Goal: Task Accomplishment & Management: Complete application form

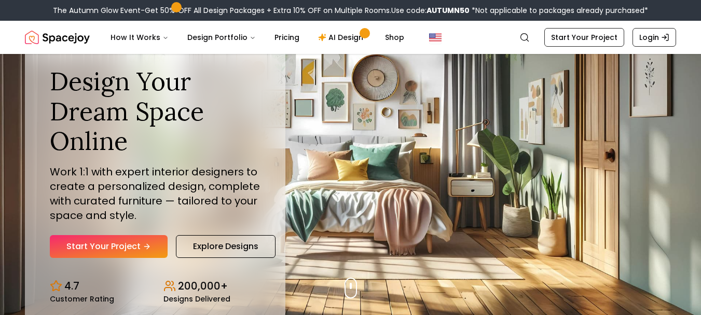
click at [450, 222] on div "Design Your Dream Space Online Work 1:1 with expert interior designers to creat…" at bounding box center [350, 184] width 701 height 261
click at [136, 256] on link "Start Your Project" at bounding box center [109, 246] width 118 height 23
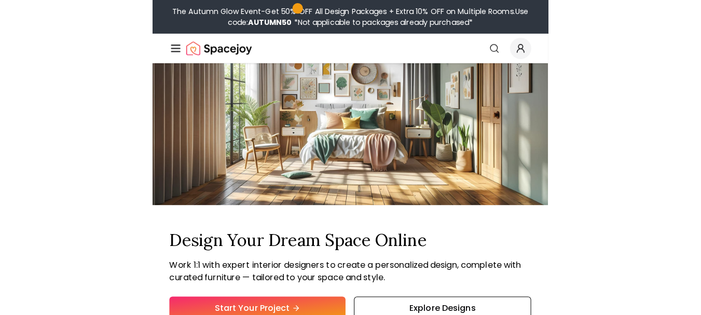
scroll to position [874, 0]
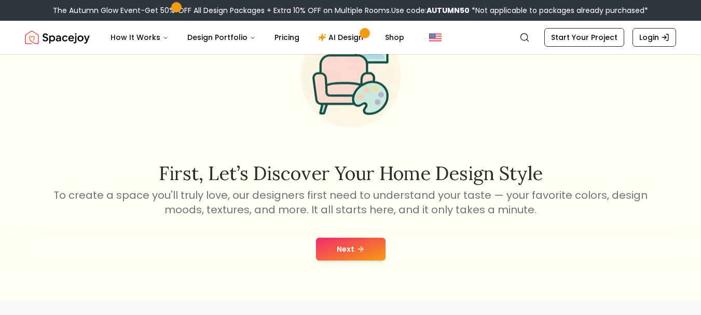
scroll to position [80, 0]
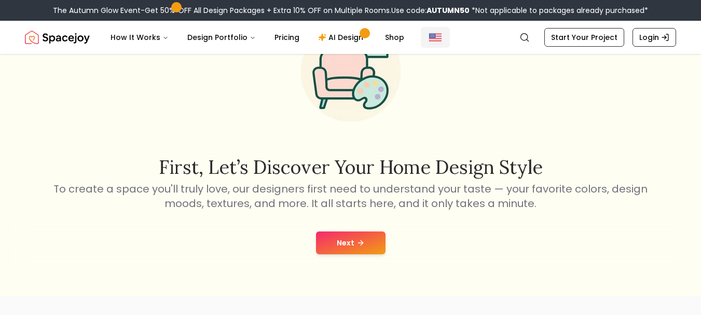
click at [429, 40] on img "Global" at bounding box center [435, 37] width 12 height 12
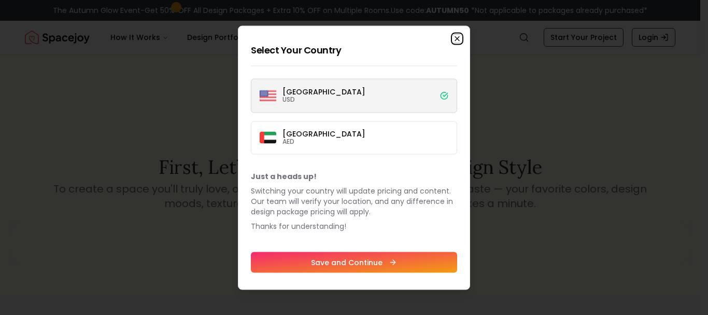
click at [459, 40] on icon "button" at bounding box center [457, 38] width 4 height 4
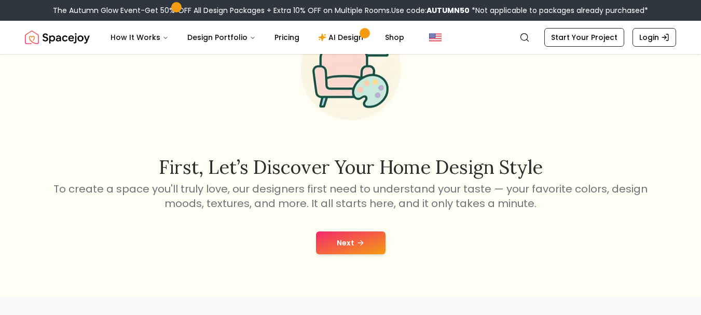
click at [347, 244] on button "Next" at bounding box center [350, 242] width 69 height 23
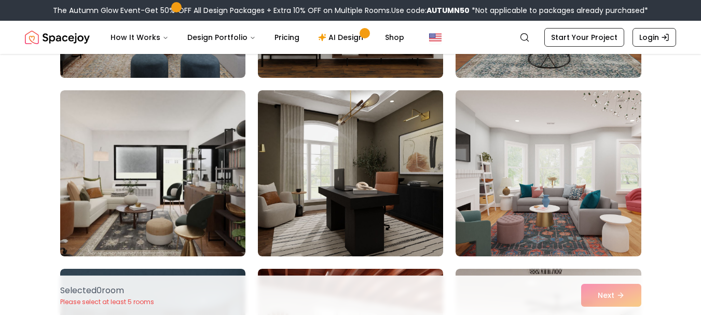
scroll to position [256, 0]
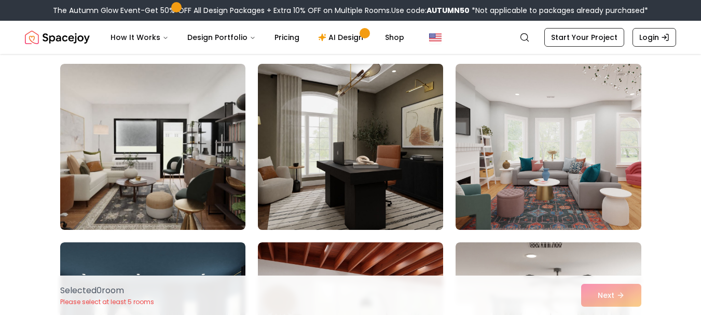
click at [419, 169] on img at bounding box center [350, 147] width 194 height 174
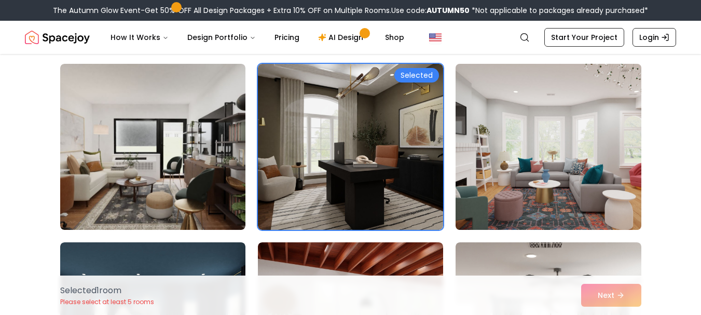
click at [506, 163] on img at bounding box center [548, 147] width 194 height 174
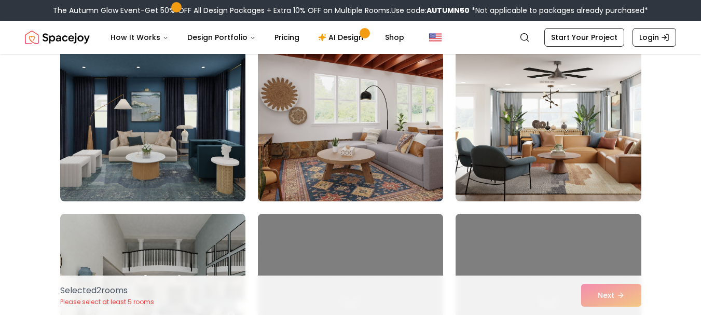
scroll to position [474, 0]
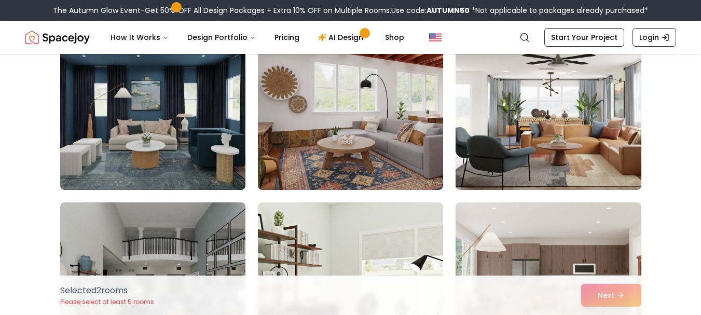
click at [561, 112] on img at bounding box center [548, 107] width 194 height 174
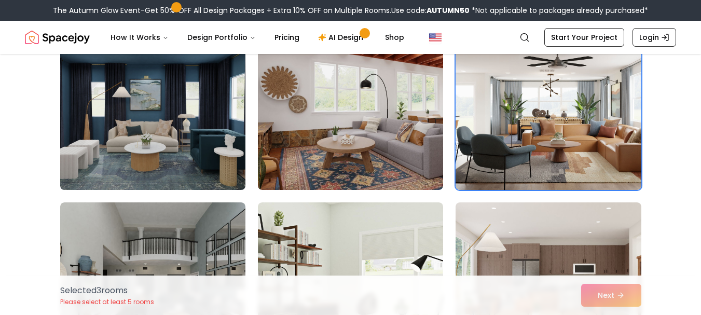
click at [207, 127] on img at bounding box center [152, 107] width 194 height 174
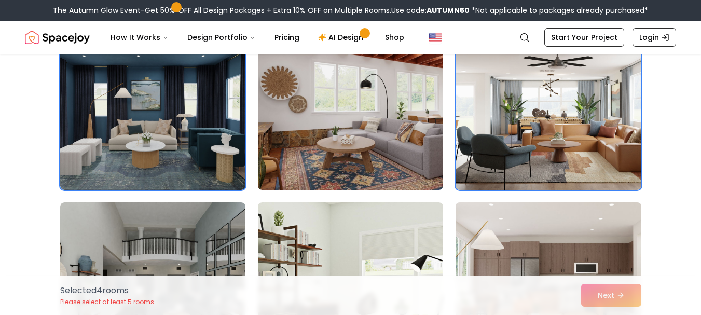
click at [473, 235] on img at bounding box center [548, 285] width 194 height 174
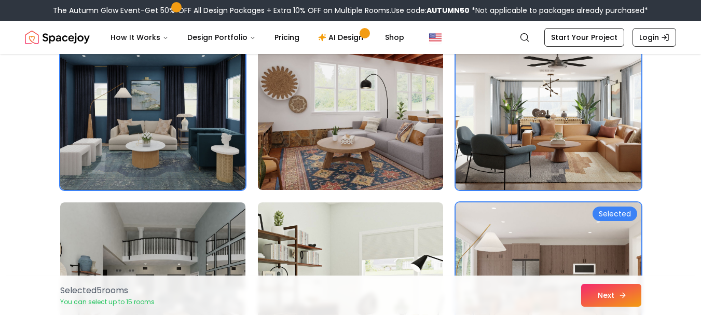
click at [613, 289] on button "Next" at bounding box center [611, 295] width 60 height 23
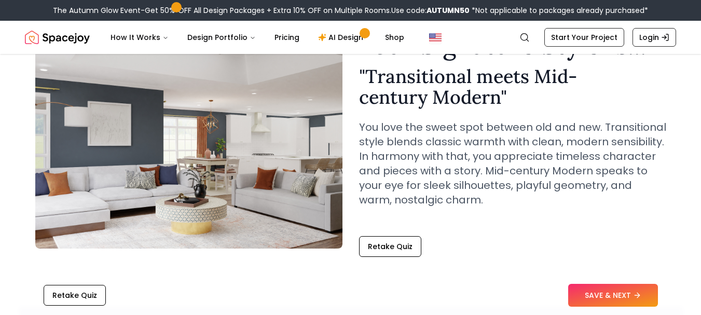
scroll to position [62, 0]
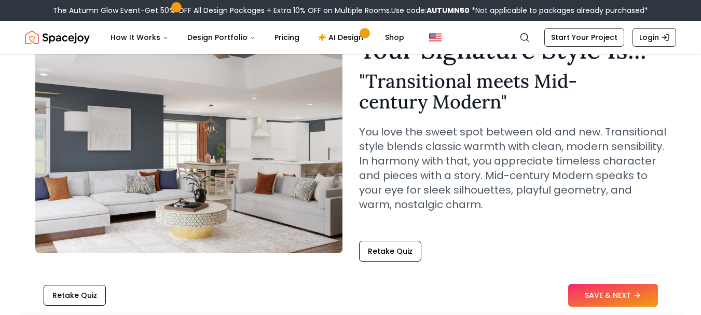
drag, startPoint x: 357, startPoint y: 133, endPoint x: 476, endPoint y: 133, distance: 119.3
click at [476, 133] on div "Your Signature Style Is... " Transitional meets Mid-century Modern " You love t…" at bounding box center [350, 149] width 631 height 224
click at [553, 130] on p "You love the sweet spot between old and new. Transitional style blends classic …" at bounding box center [512, 167] width 307 height 87
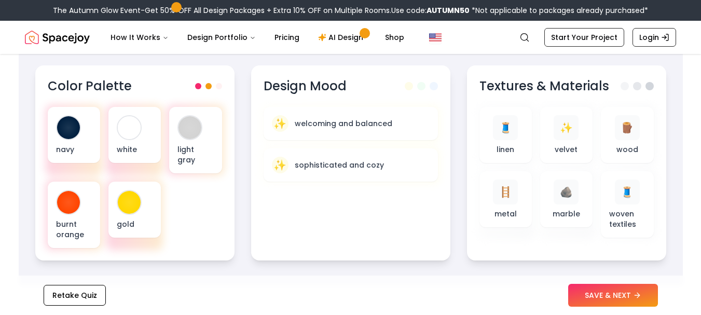
scroll to position [388, 0]
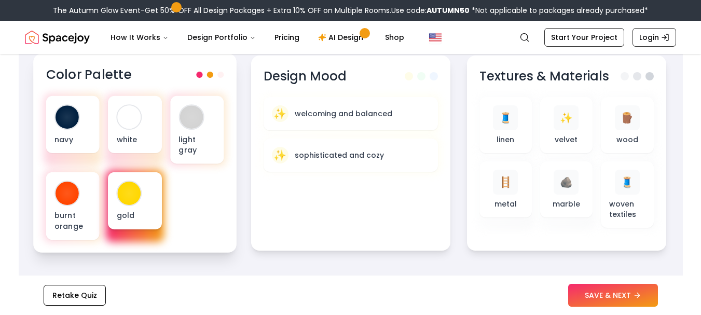
click at [130, 196] on div "gold" at bounding box center [134, 200] width 53 height 57
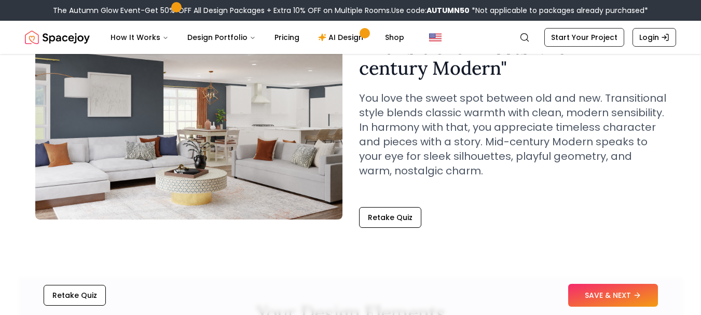
scroll to position [91, 0]
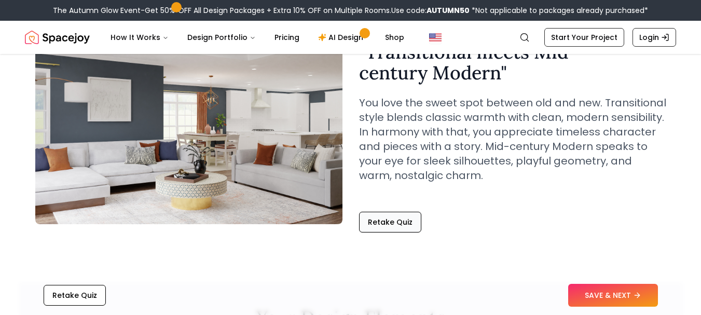
click at [400, 219] on button "Retake Quiz" at bounding box center [390, 222] width 62 height 21
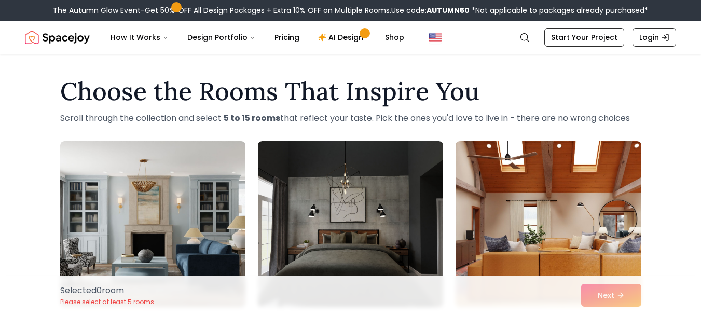
scroll to position [7, 0]
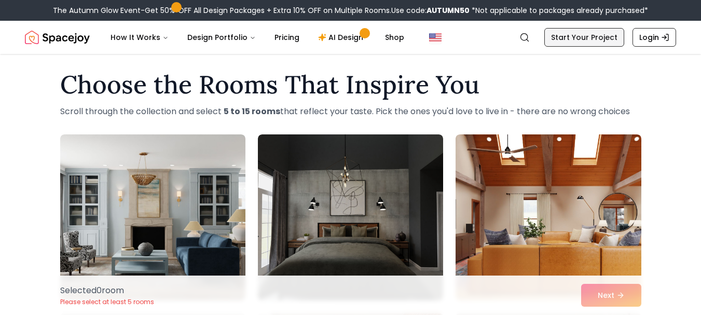
click at [589, 42] on link "Start Your Project" at bounding box center [584, 37] width 80 height 19
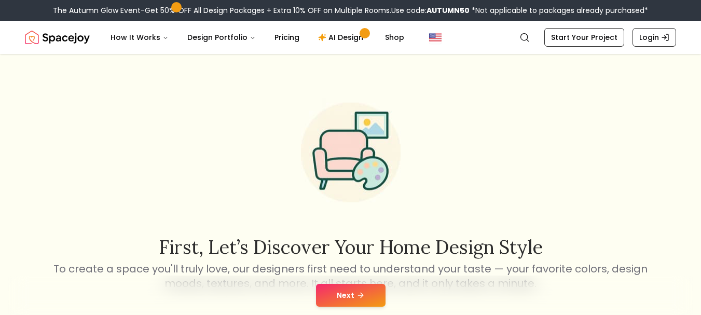
click at [356, 293] on icon at bounding box center [360, 295] width 8 height 8
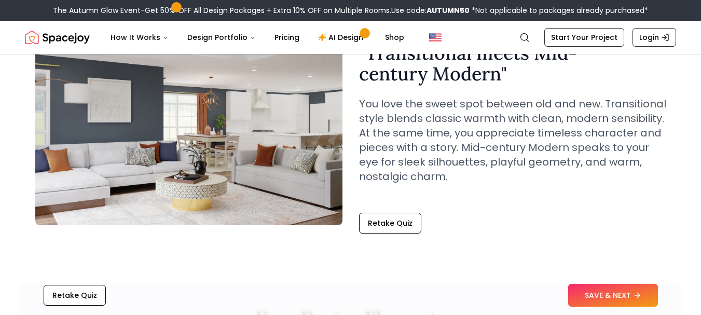
scroll to position [91, 0]
